Goal: Information Seeking & Learning: Learn about a topic

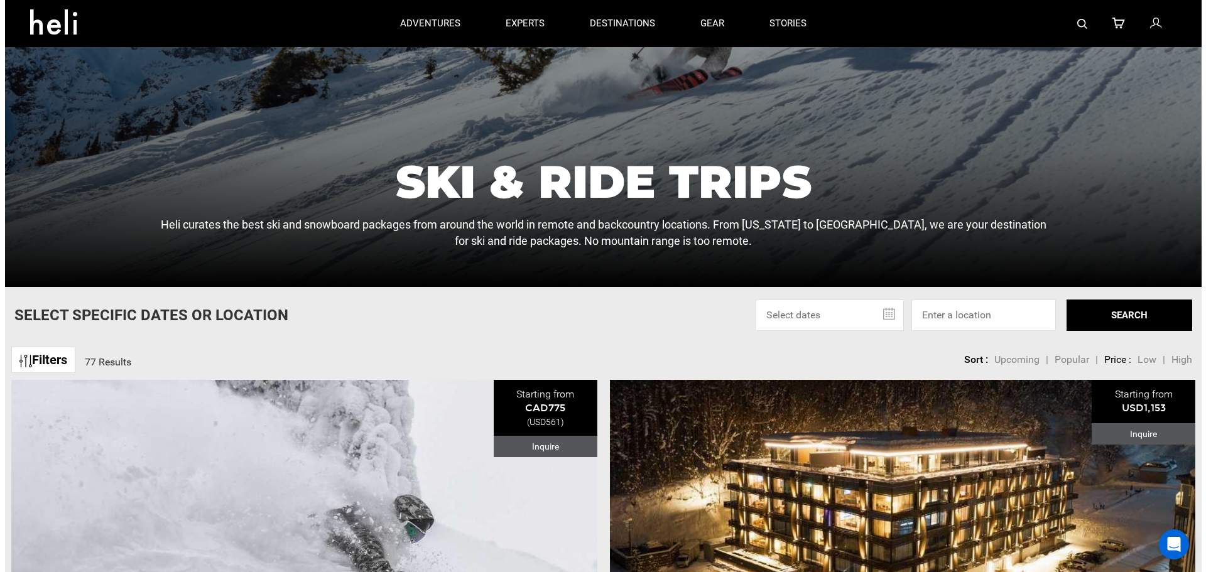
scroll to position [126, 0]
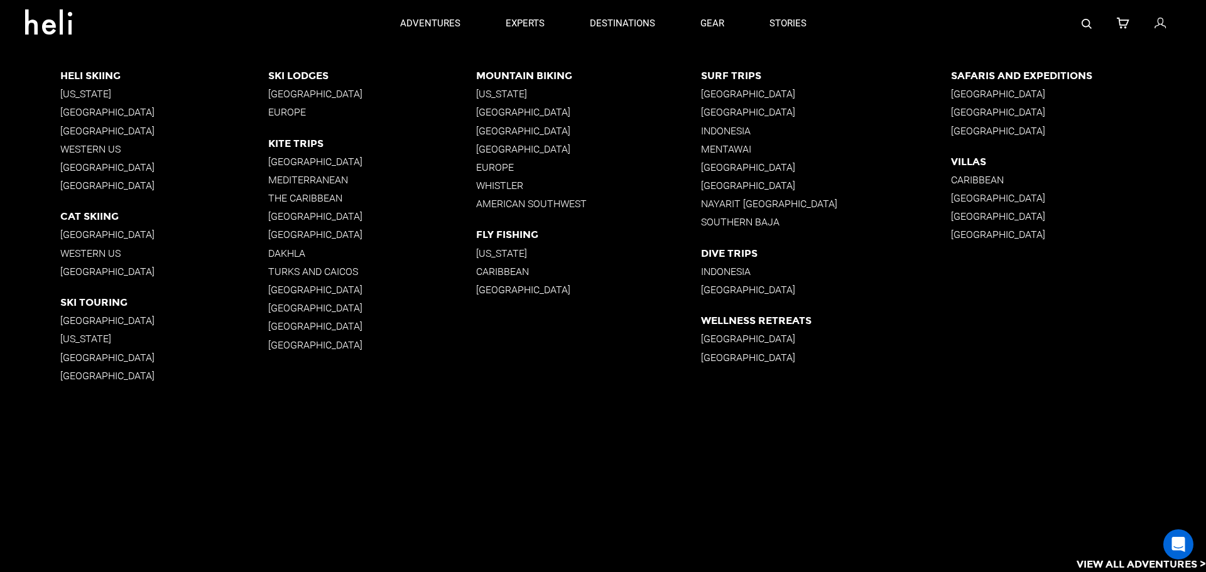
click at [87, 185] on p "[GEOGRAPHIC_DATA]" at bounding box center [164, 186] width 208 height 12
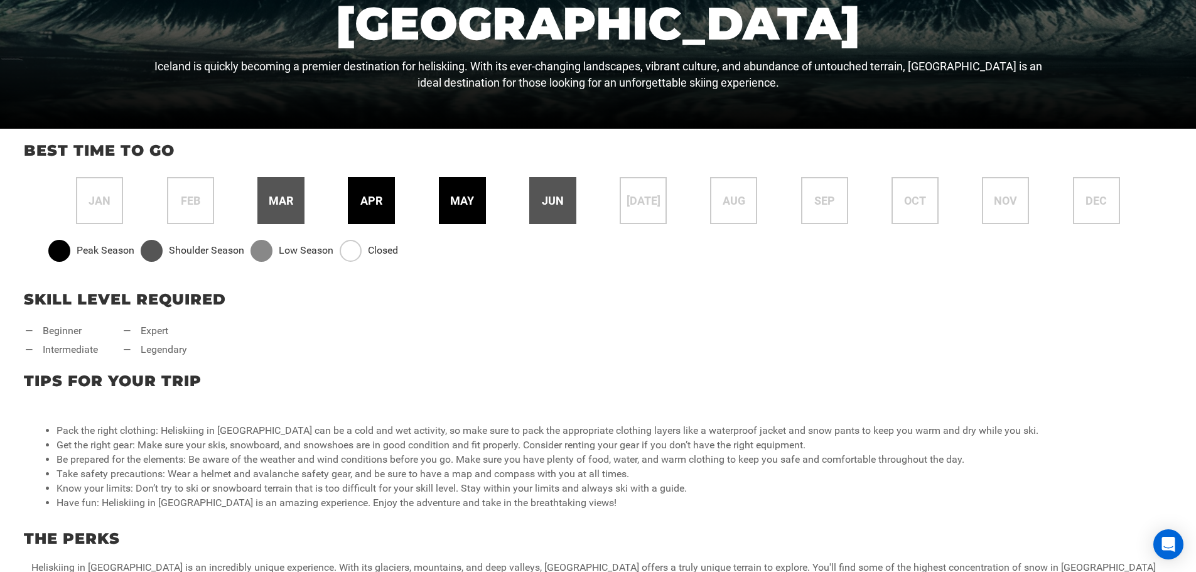
scroll to position [377, 0]
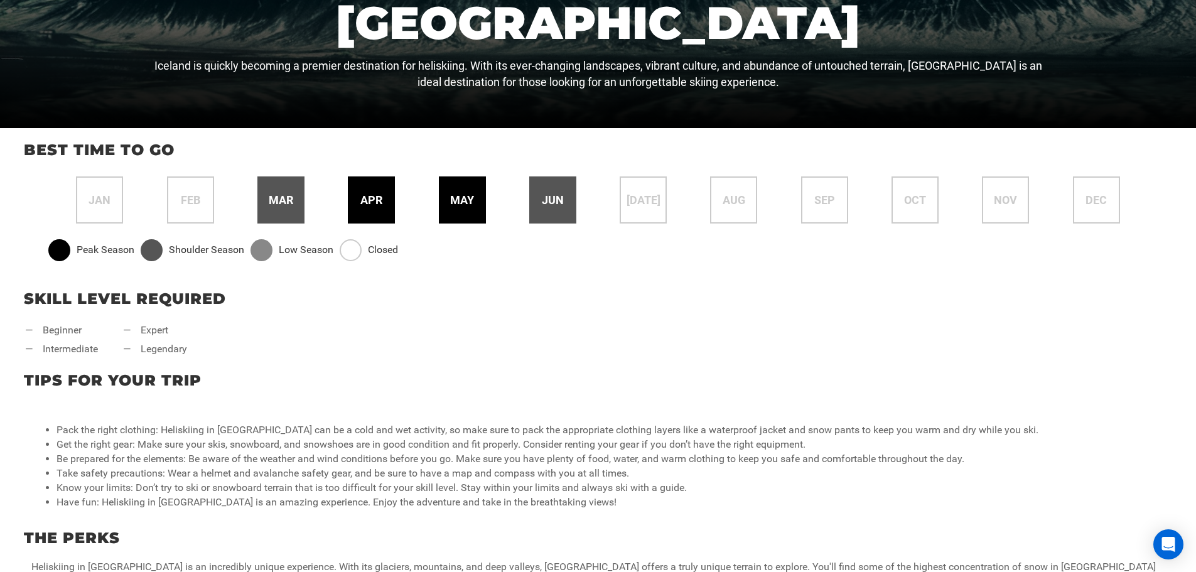
click at [281, 199] on span "mar" at bounding box center [281, 200] width 24 height 16
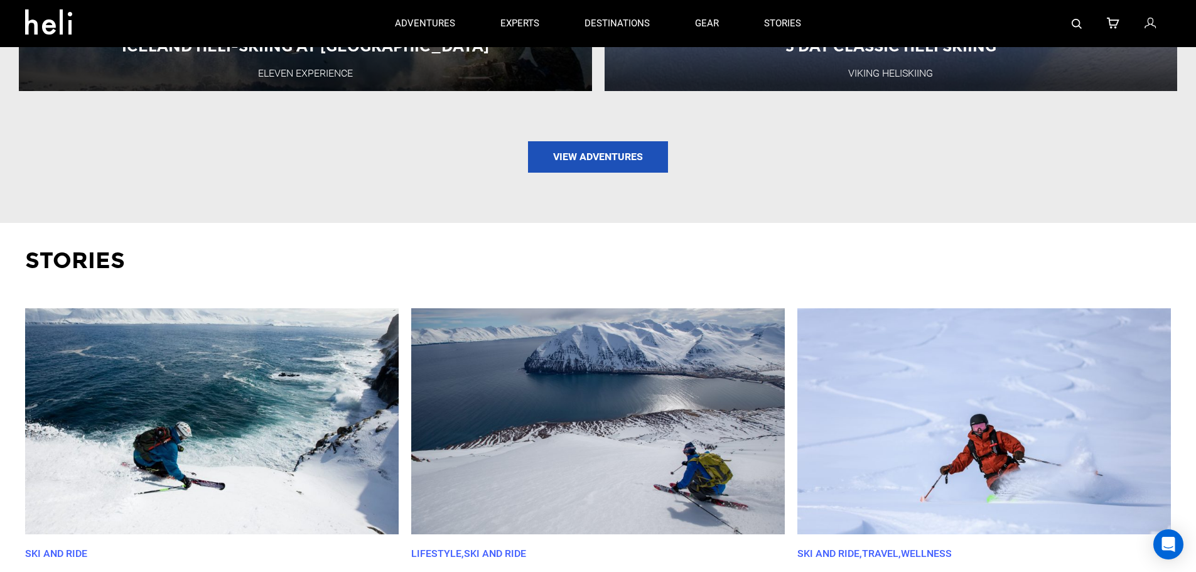
scroll to position [1884, 0]
